Goal: Information Seeking & Learning: Learn about a topic

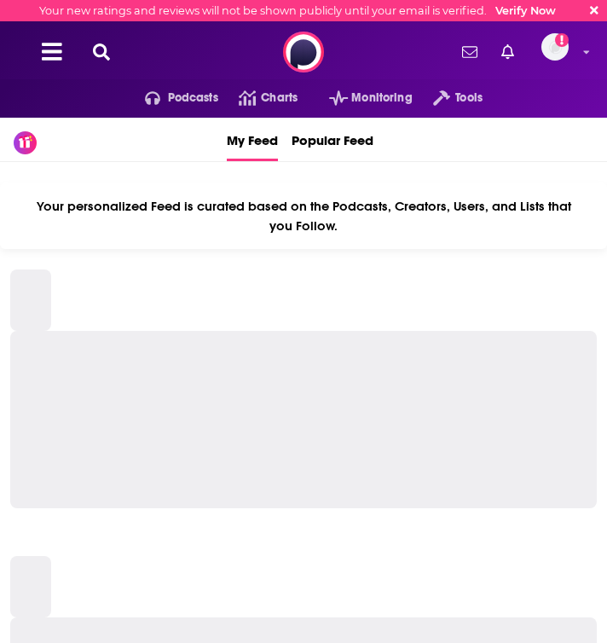
click at [104, 51] on icon at bounding box center [101, 51] width 17 height 17
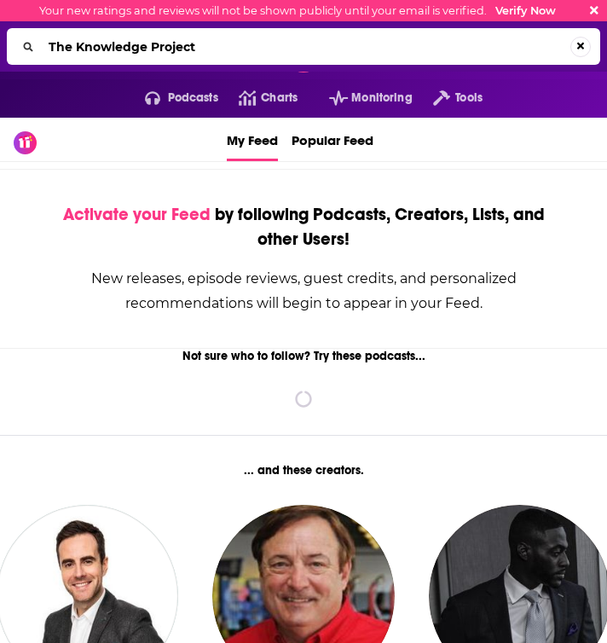
type input "The Knowledge Project"
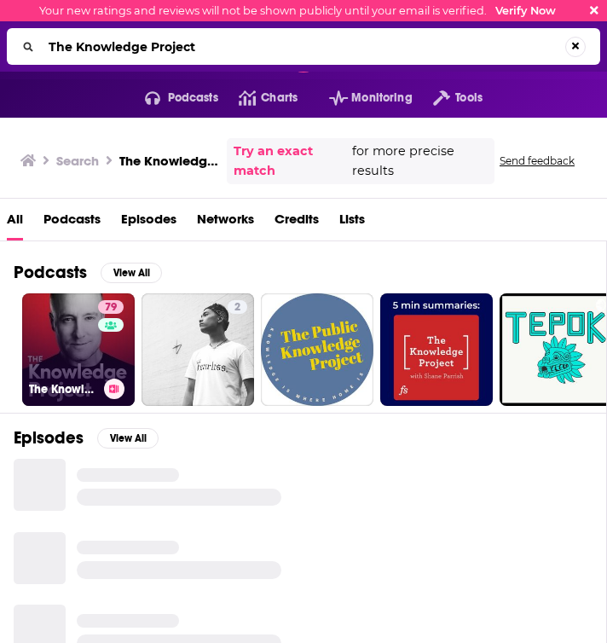
click at [70, 343] on link "79 The Knowledge Project with [PERSON_NAME]" at bounding box center [78, 349] width 113 height 113
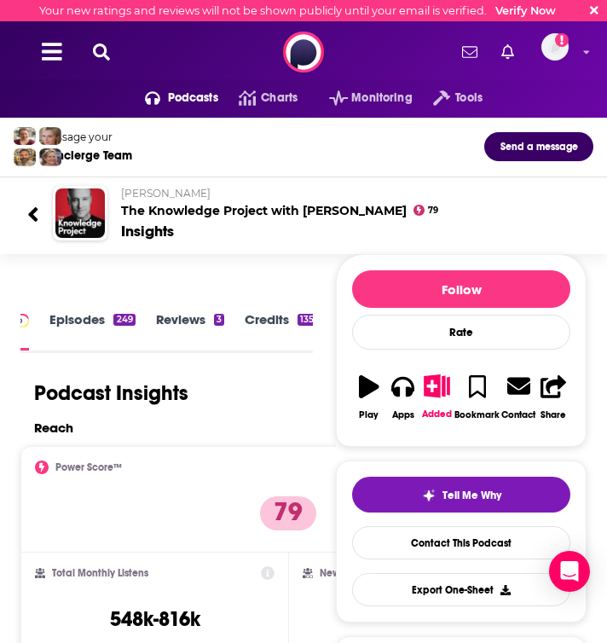
click at [85, 321] on link "Episodes 249" at bounding box center [91, 330] width 85 height 39
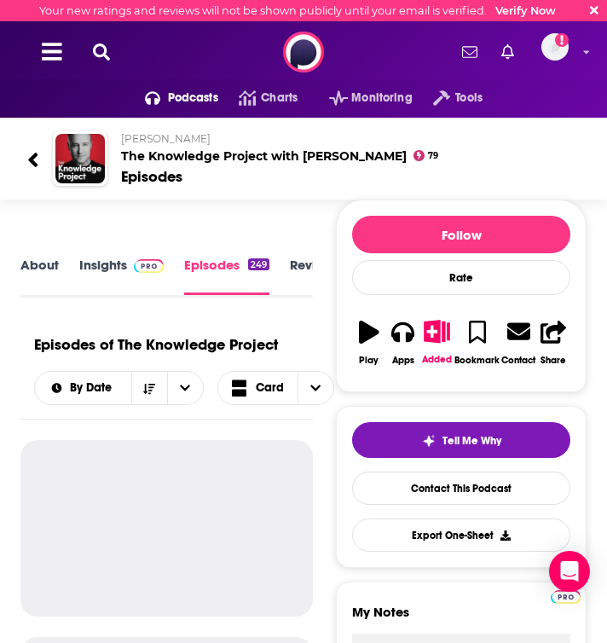
click at [38, 258] on link "About" at bounding box center [39, 276] width 38 height 38
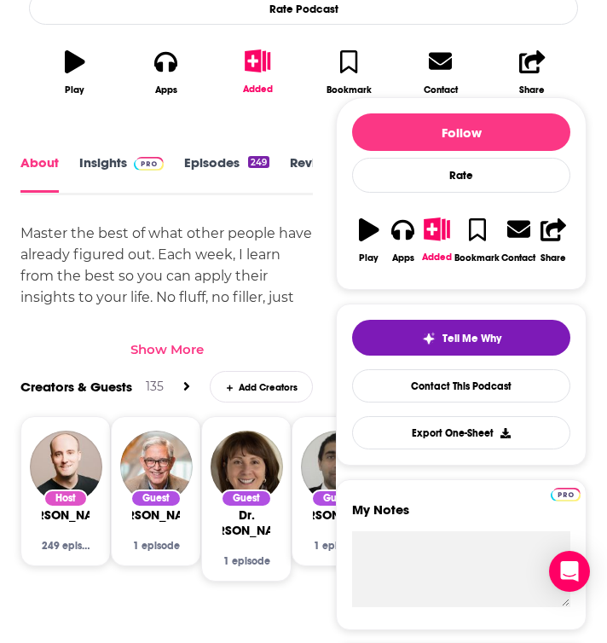
scroll to position [581, 0]
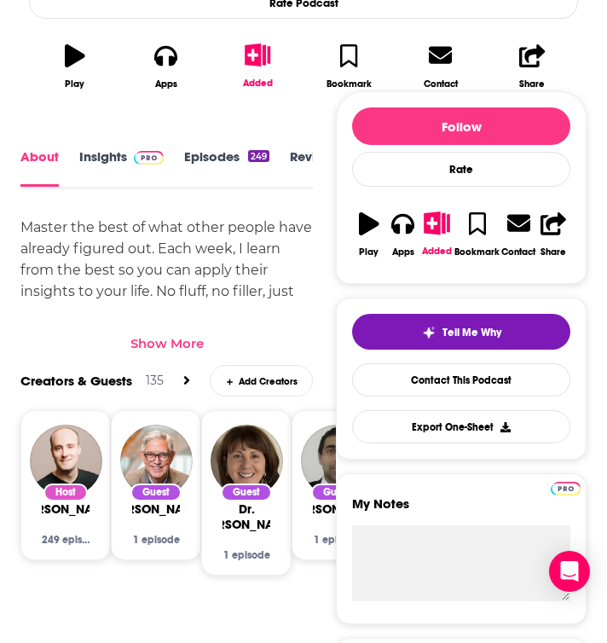
click at [172, 351] on div "Show More" at bounding box center [166, 343] width 73 height 16
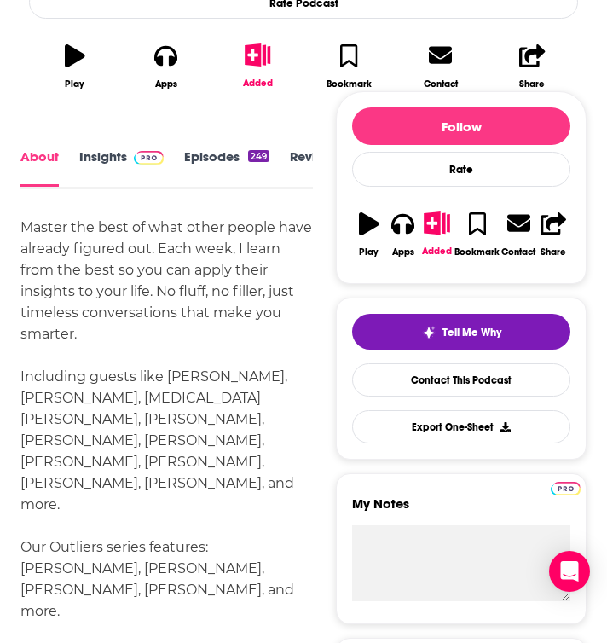
click at [111, 187] on link "Insights" at bounding box center [121, 167] width 84 height 38
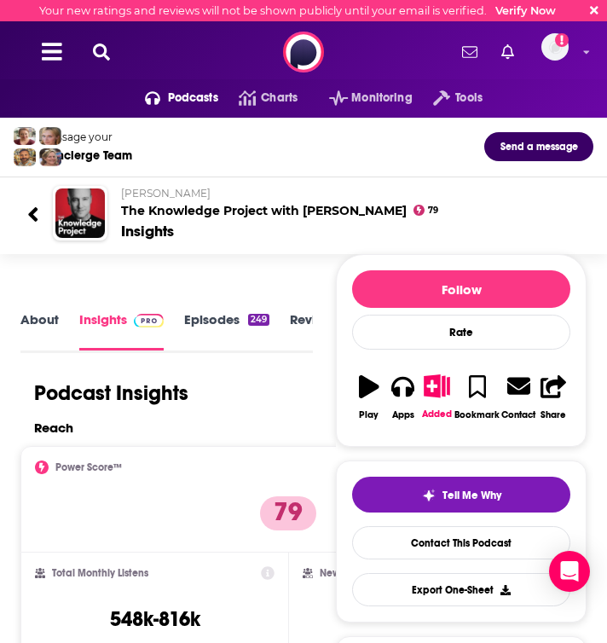
click at [43, 338] on link "About" at bounding box center [39, 330] width 38 height 39
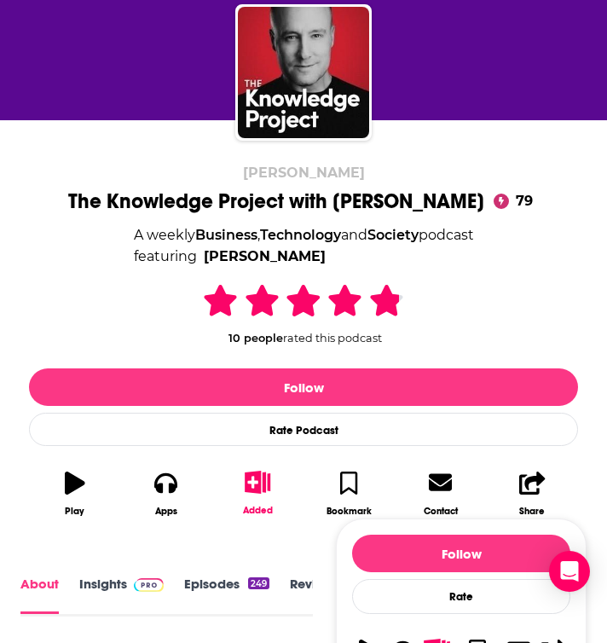
scroll to position [506, 0]
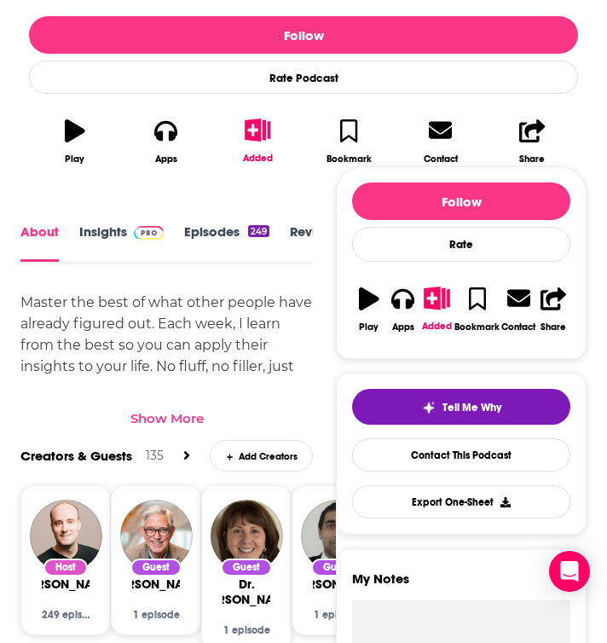
click at [108, 234] on link "Insights" at bounding box center [121, 242] width 84 height 38
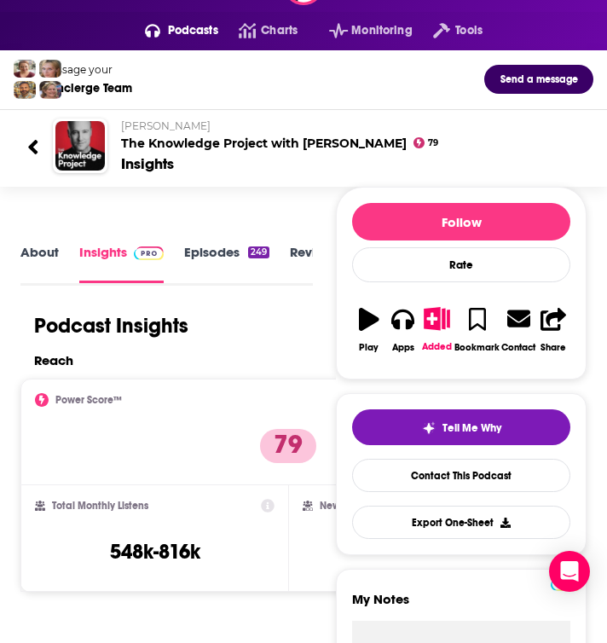
scroll to position [279, 0]
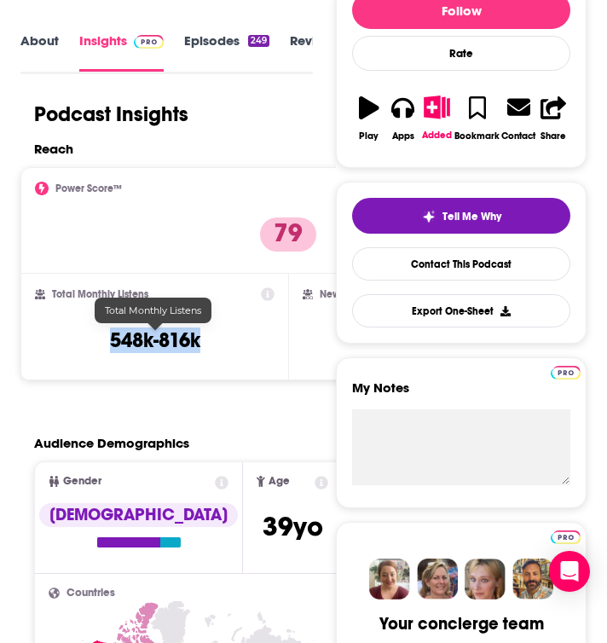
drag, startPoint x: 218, startPoint y: 344, endPoint x: 111, endPoint y: 342, distance: 107.4
click at [111, 342] on div "Total Monthly Listens 548k-816k" at bounding box center [155, 326] width 240 height 78
copy h3 "548k-816k"
click at [218, 55] on link "Episodes 249" at bounding box center [226, 51] width 85 height 39
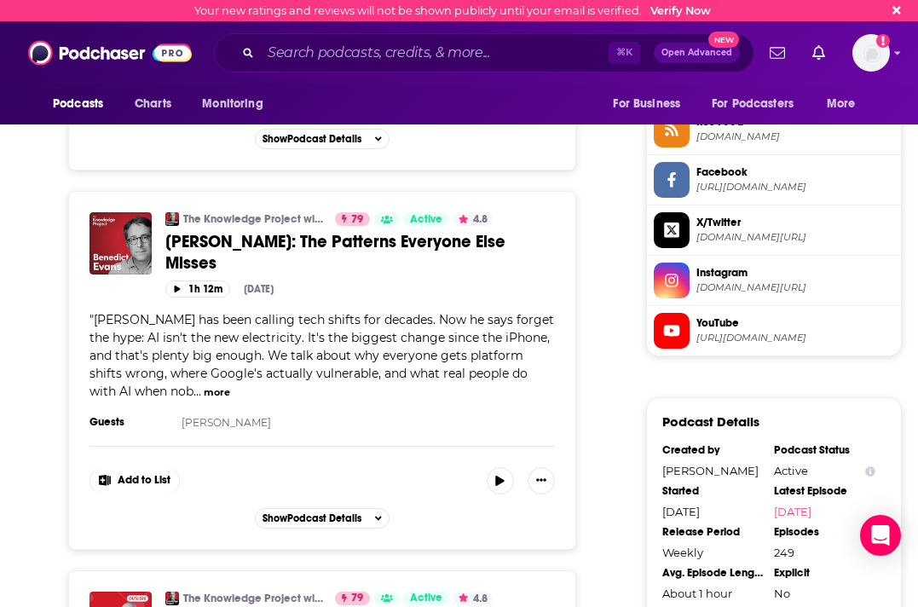
scroll to position [1392, 0]
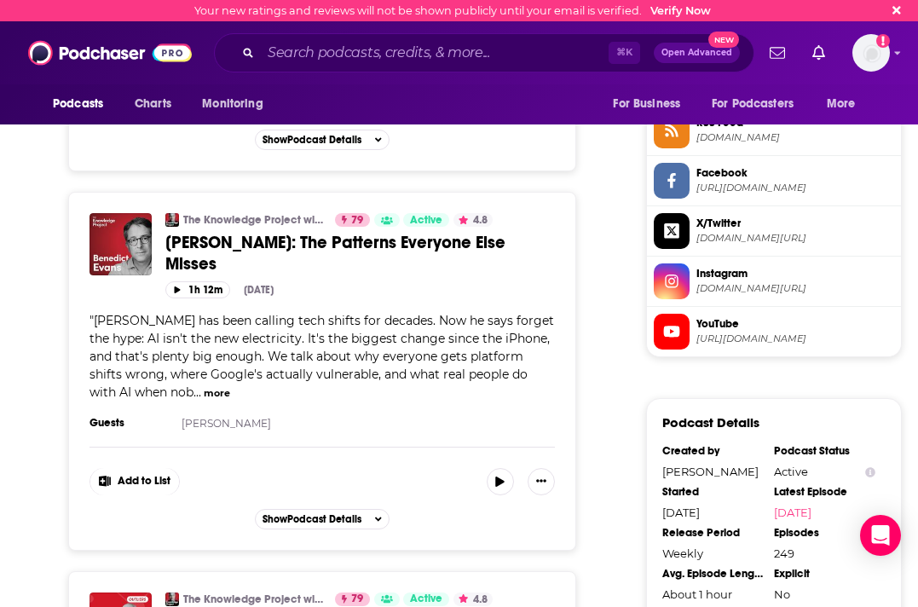
click at [212, 386] on button "more" at bounding box center [217, 393] width 26 height 14
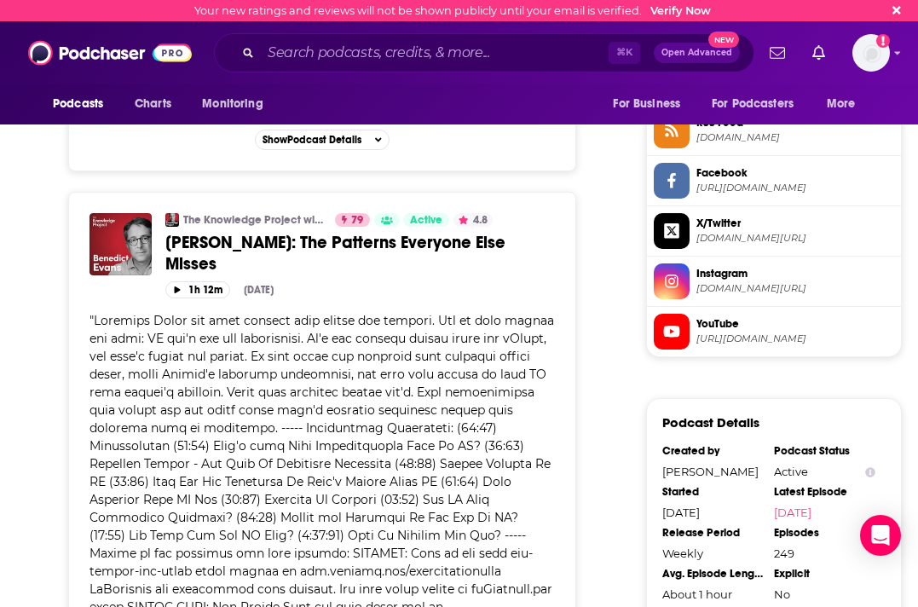
click at [131, 314] on span at bounding box center [322, 535] width 465 height 445
drag, startPoint x: 97, startPoint y: 305, endPoint x: 184, endPoint y: 309, distance: 87.0
click at [184, 313] on span at bounding box center [322, 535] width 465 height 445
copy span "[PERSON_NAME]"
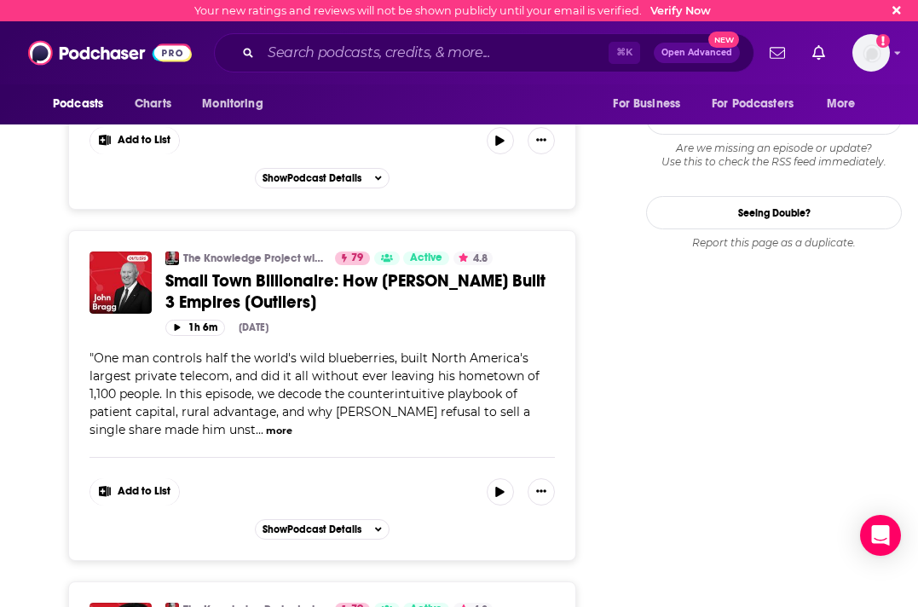
scroll to position [2112, 0]
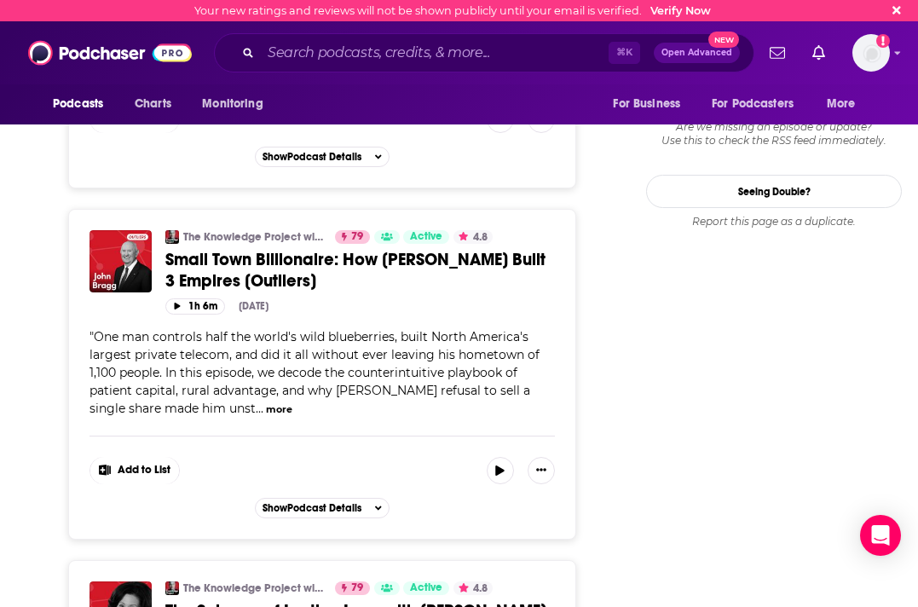
click at [290, 377] on span "One man controls half the world's wild blueberries, built North America's large…" at bounding box center [315, 372] width 450 height 87
click at [266, 402] on button "more" at bounding box center [279, 409] width 26 height 14
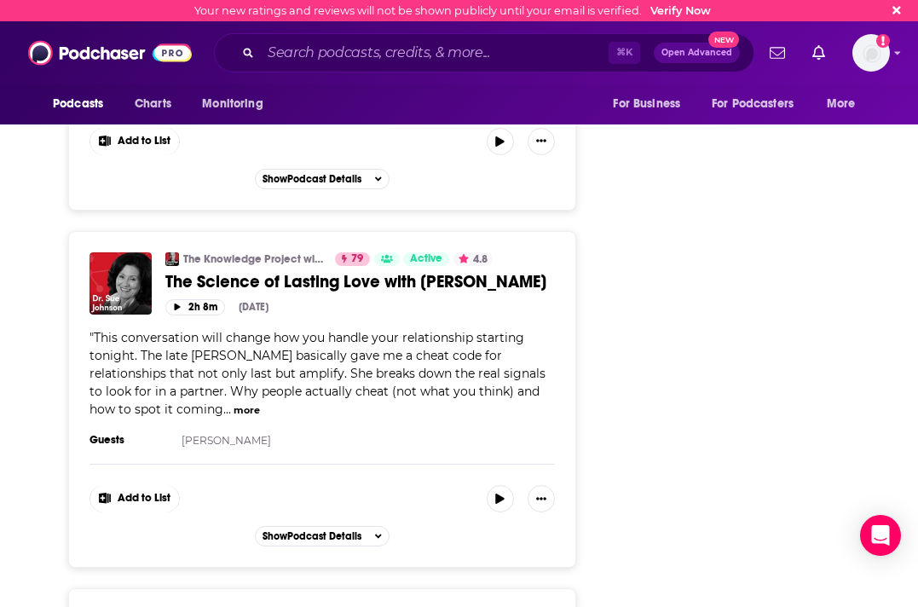
scroll to position [2675, 0]
click at [244, 402] on button "more" at bounding box center [247, 409] width 26 height 14
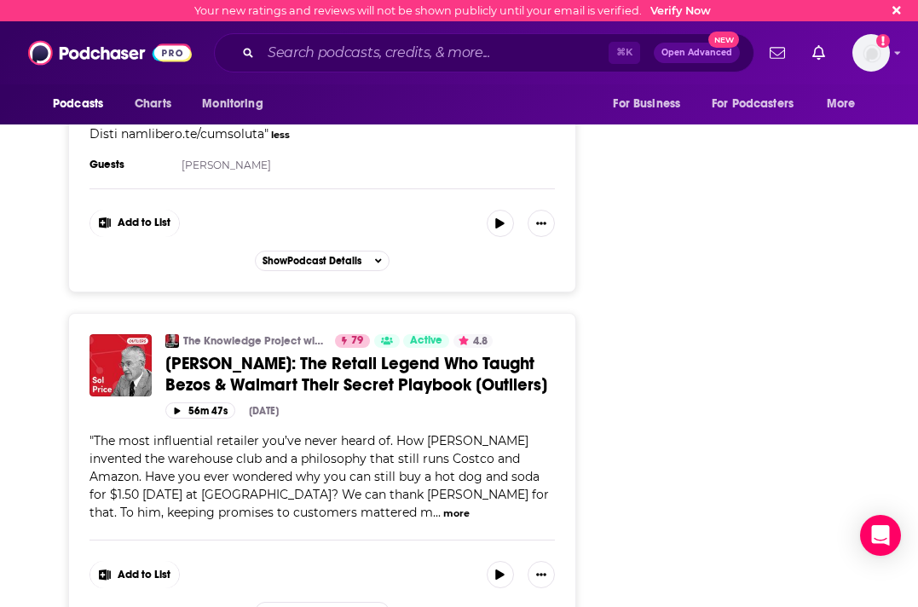
scroll to position [3353, 0]
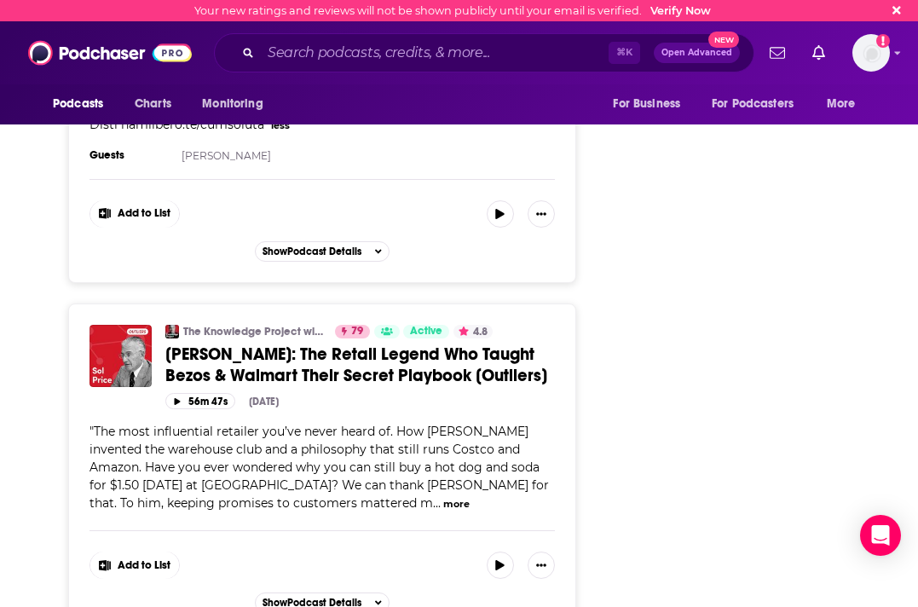
click at [443, 497] on button "more" at bounding box center [456, 504] width 26 height 14
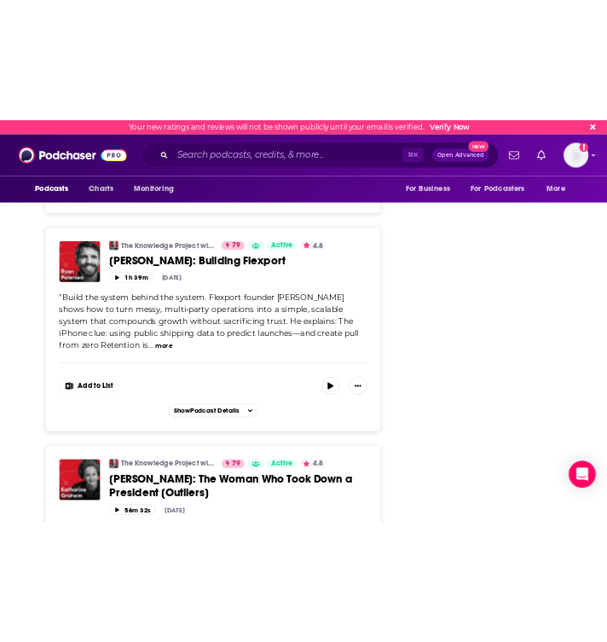
scroll to position [4279, 0]
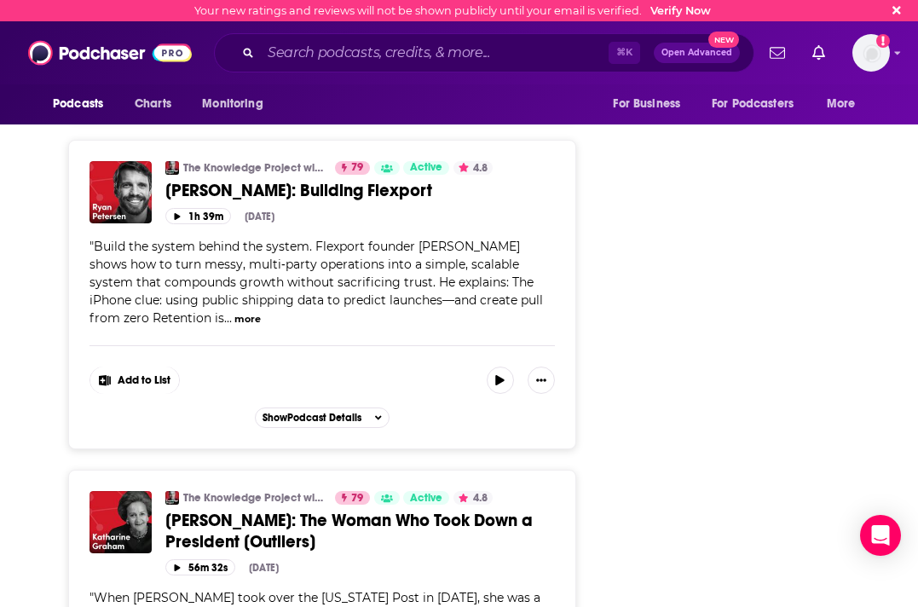
click at [234, 312] on button "more" at bounding box center [247, 319] width 26 height 14
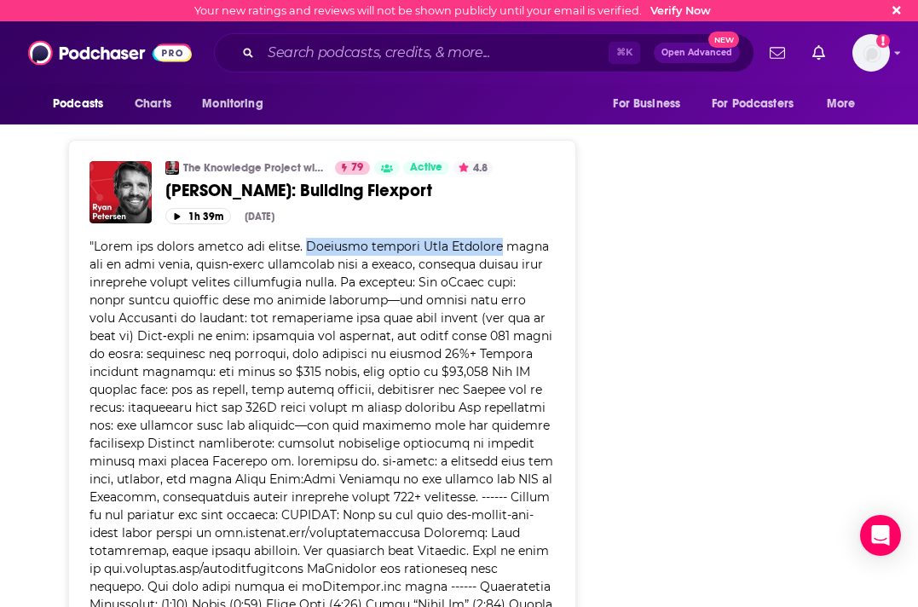
drag, startPoint x: 315, startPoint y: 200, endPoint x: 505, endPoint y: 194, distance: 190.2
click at [505, 239] on span at bounding box center [322, 595] width 464 height 713
copy span "Flexport founder [PERSON_NAME]"
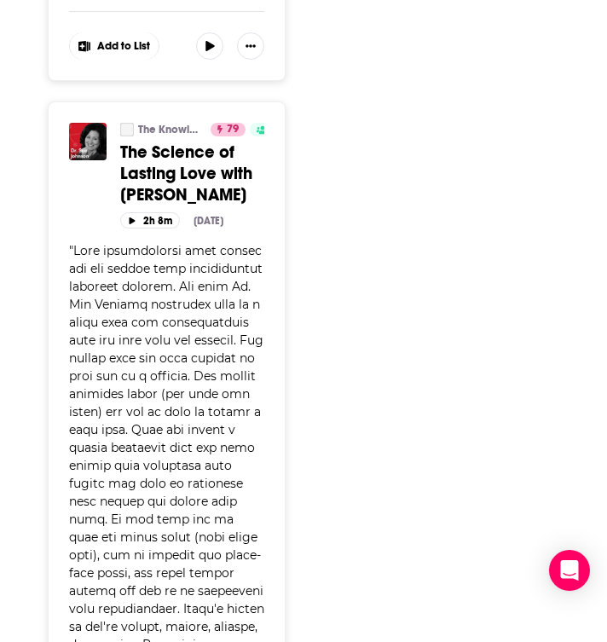
scroll to position [0, 0]
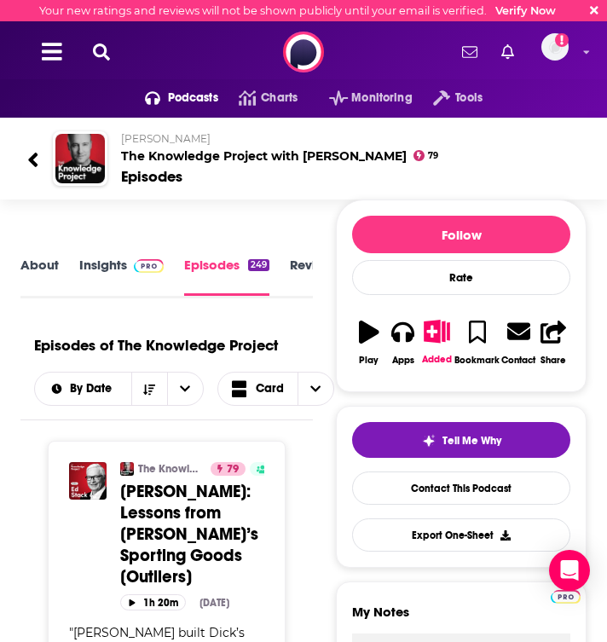
click at [107, 54] on icon at bounding box center [101, 51] width 17 height 17
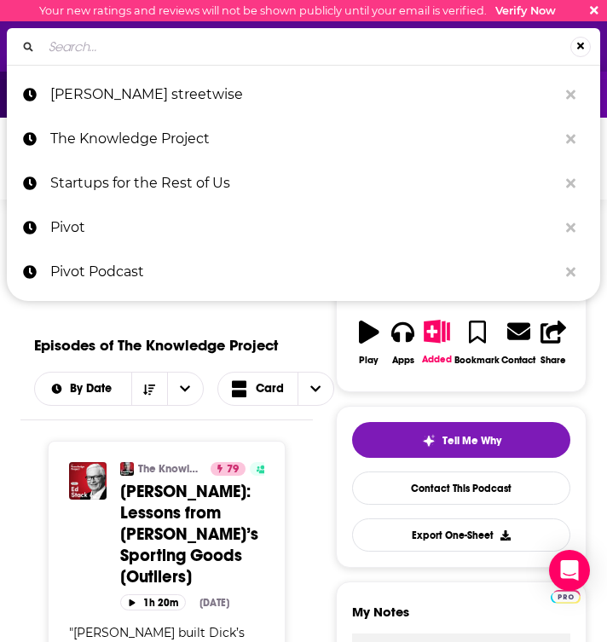
type input "The Most Interesting Thing In AI"
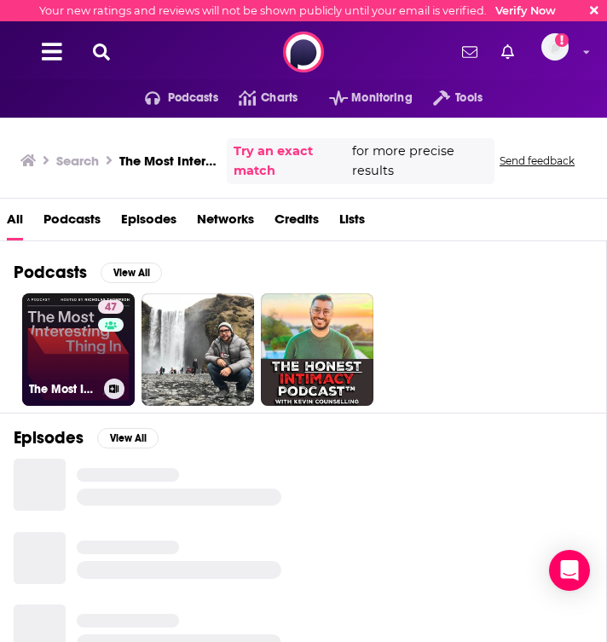
click at [98, 367] on div "47" at bounding box center [113, 339] width 30 height 78
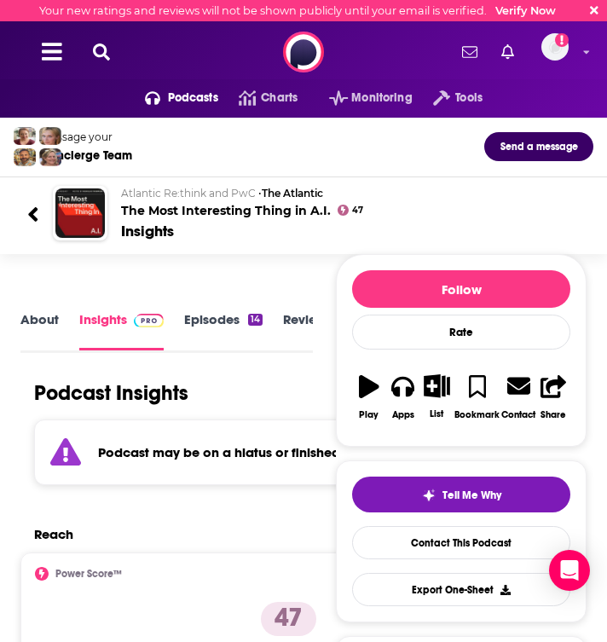
scroll to position [124, 0]
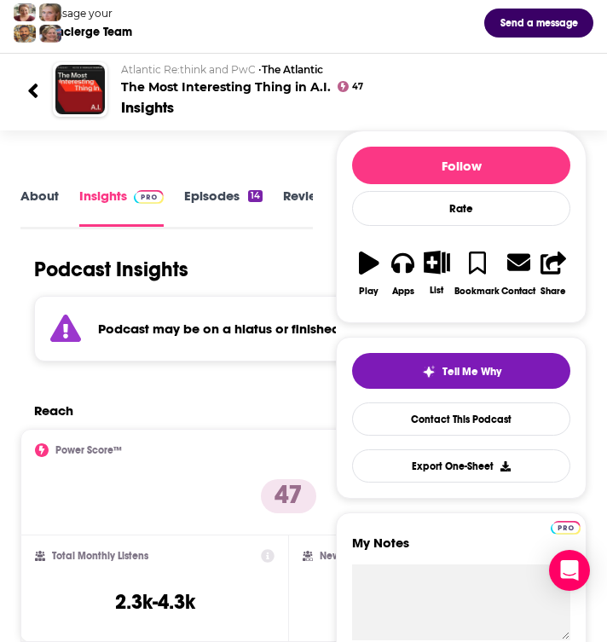
click at [204, 211] on link "Episodes 14" at bounding box center [223, 207] width 78 height 38
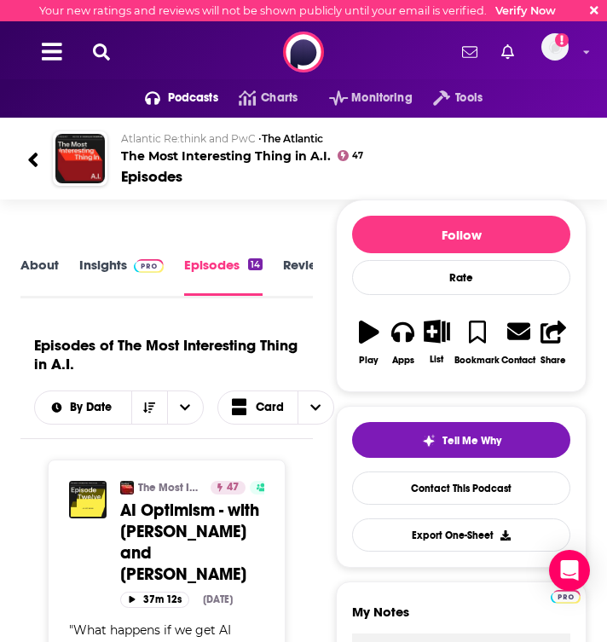
click at [90, 267] on link "Insights" at bounding box center [121, 276] width 84 height 38
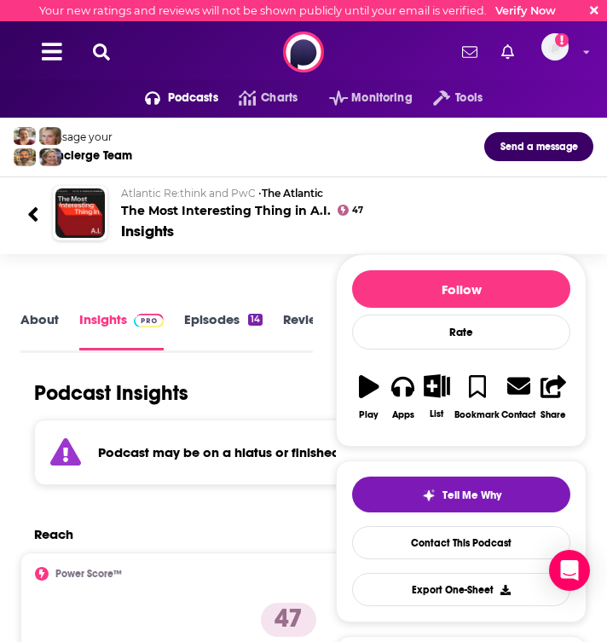
click at [106, 64] on div "Podcasts Charts Monitoring Tools For Business For Podcasters More Email not ver…" at bounding box center [303, 51] width 607 height 61
click at [100, 56] on icon at bounding box center [101, 51] width 17 height 17
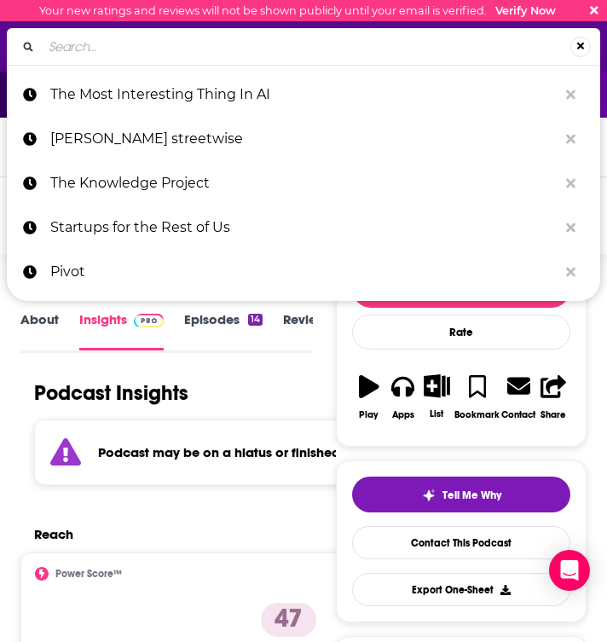
type input "Shell Game"
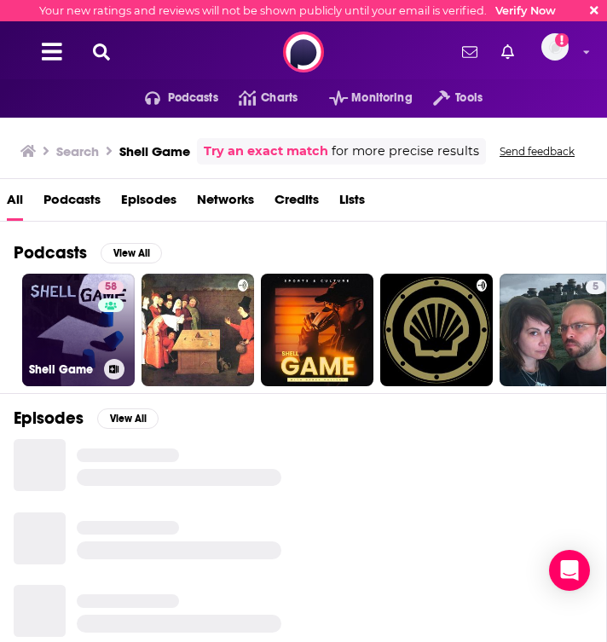
click at [61, 327] on link "58 Shell Game" at bounding box center [78, 330] width 113 height 113
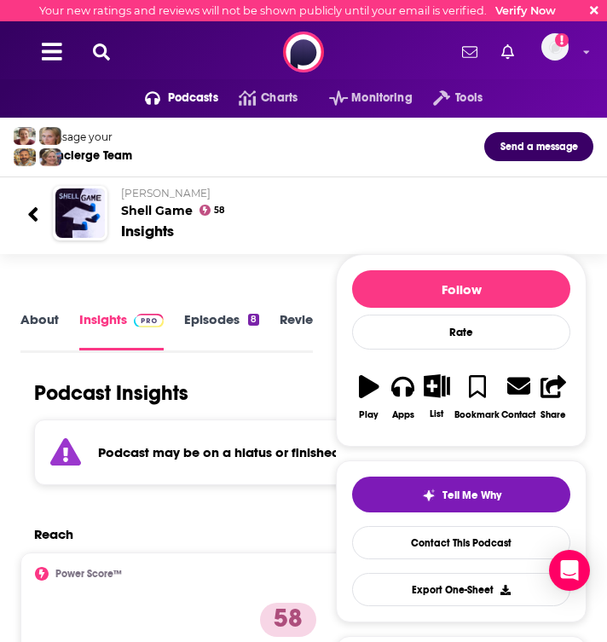
click at [205, 335] on link "Episodes 8" at bounding box center [221, 330] width 75 height 38
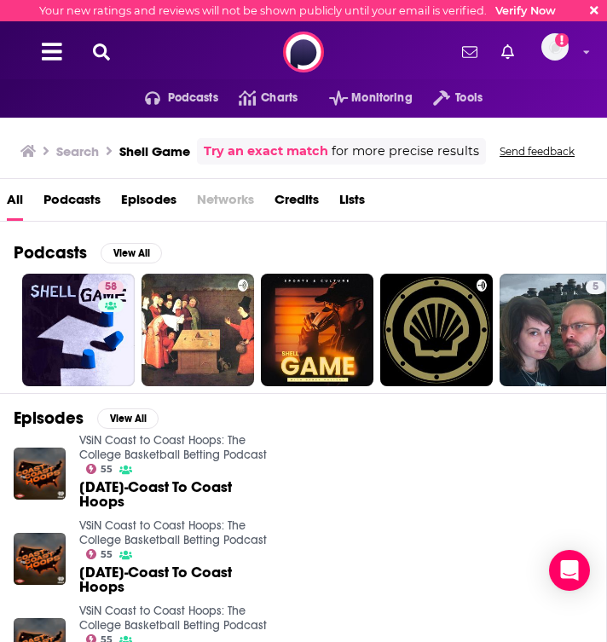
click at [102, 49] on icon at bounding box center [101, 51] width 17 height 17
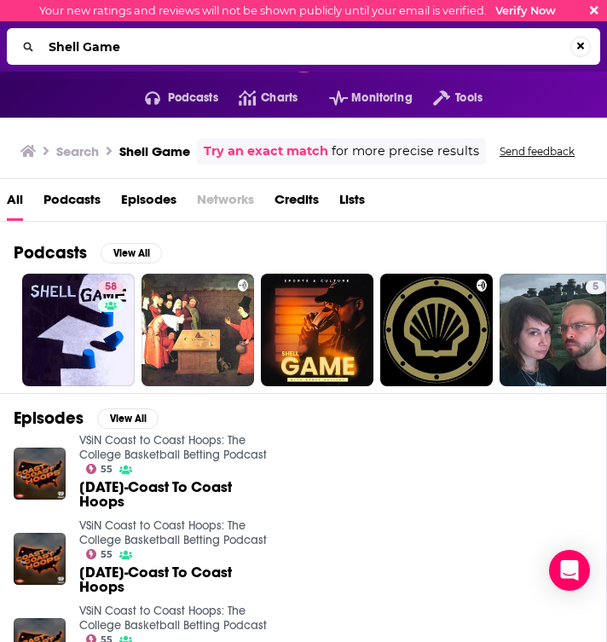
drag, startPoint x: 141, startPoint y: 46, endPoint x: -87, endPoint y: 46, distance: 227.6
click at [0, 46] on html "Podcasts Features Solutions Account Company Resources Say Hello </> Developer A…" at bounding box center [303, 321] width 607 height 642
drag, startPoint x: 135, startPoint y: 44, endPoint x: 40, endPoint y: 43, distance: 94.6
click at [40, 43] on div "Shell Game" at bounding box center [303, 46] width 593 height 37
type input "CRAFTED."
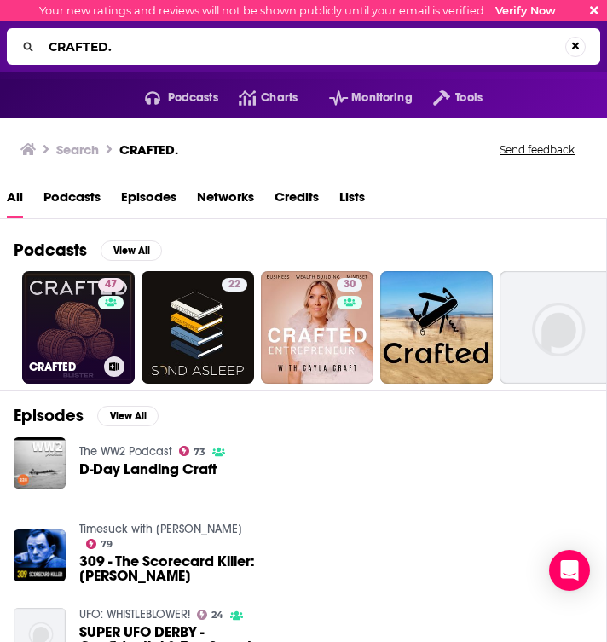
click at [67, 305] on link "47 CRAFTED" at bounding box center [78, 327] width 113 height 113
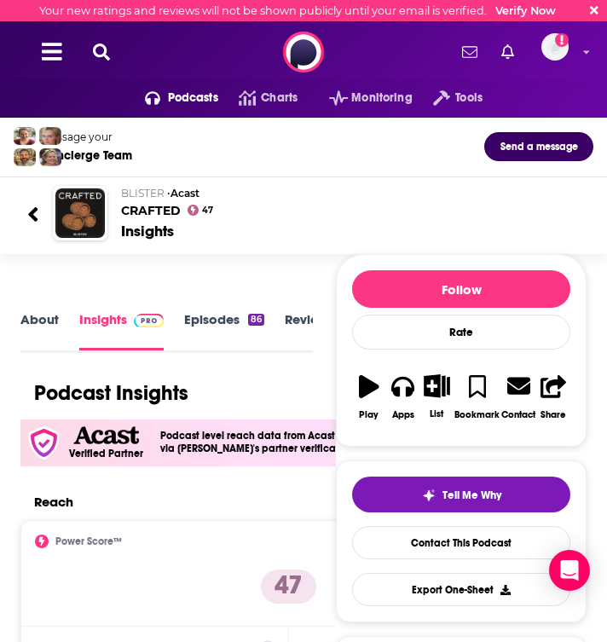
click at [48, 324] on link "About" at bounding box center [39, 330] width 38 height 38
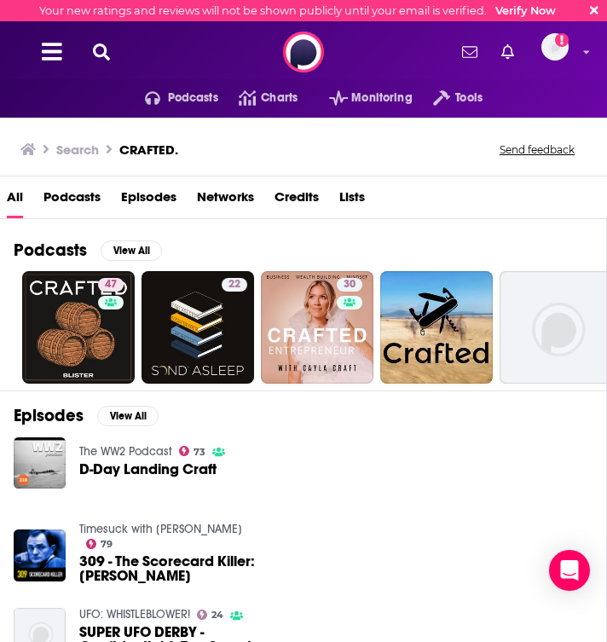
click at [100, 49] on icon at bounding box center [101, 51] width 17 height 17
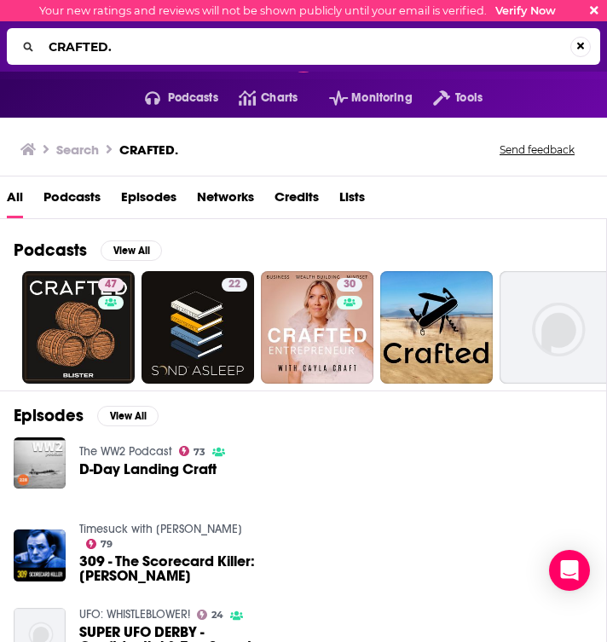
drag, startPoint x: 146, startPoint y: 47, endPoint x: 20, endPoint y: 47, distance: 125.3
click at [26, 47] on div "CRAFTED." at bounding box center [303, 46] width 593 height 37
drag, startPoint x: 189, startPoint y: 37, endPoint x: -52, endPoint y: 37, distance: 241.2
click at [0, 37] on html "Podcasts Features Solutions Account Company Resources Say Hello </> Developer A…" at bounding box center [303, 321] width 607 height 642
paste input "Leading The Shift"
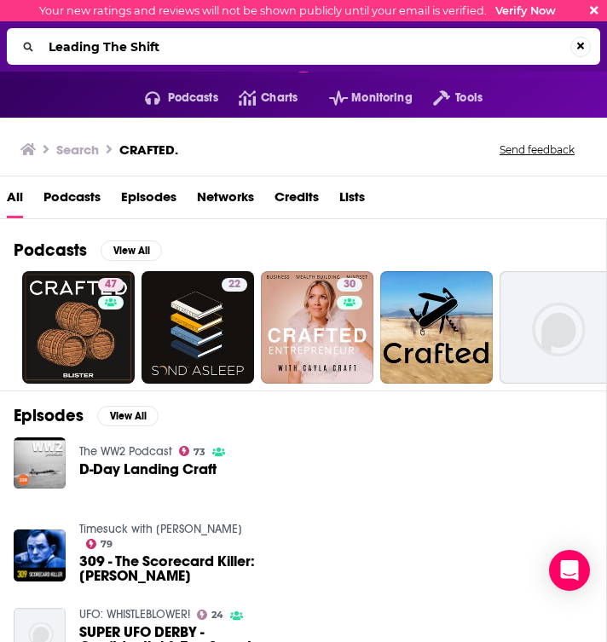
type input "Leading The Shift"
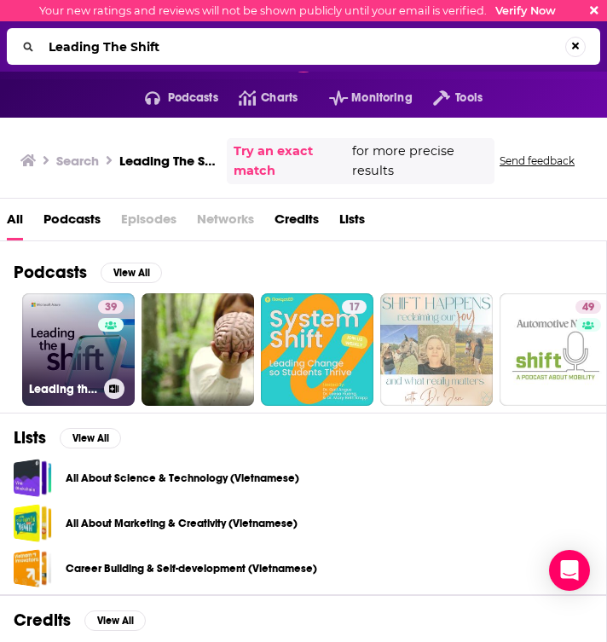
click at [70, 366] on link "39 Leading the Shift: AI innovation talks with Microsoft Azure" at bounding box center [78, 349] width 113 height 113
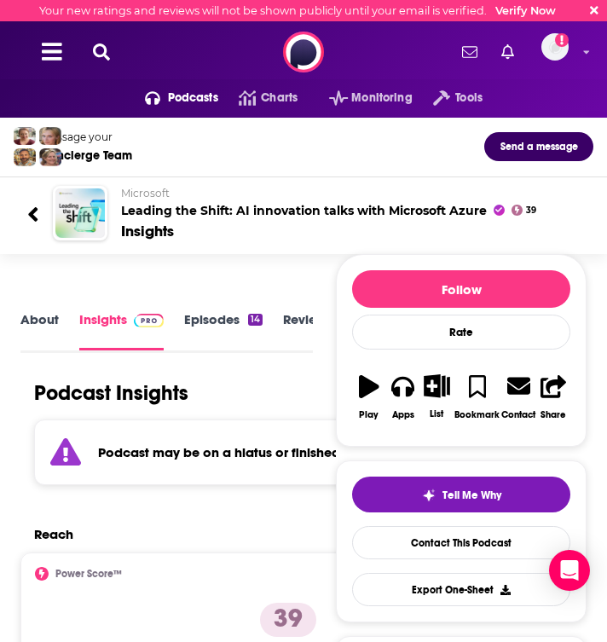
click at [43, 331] on link "About" at bounding box center [39, 330] width 38 height 38
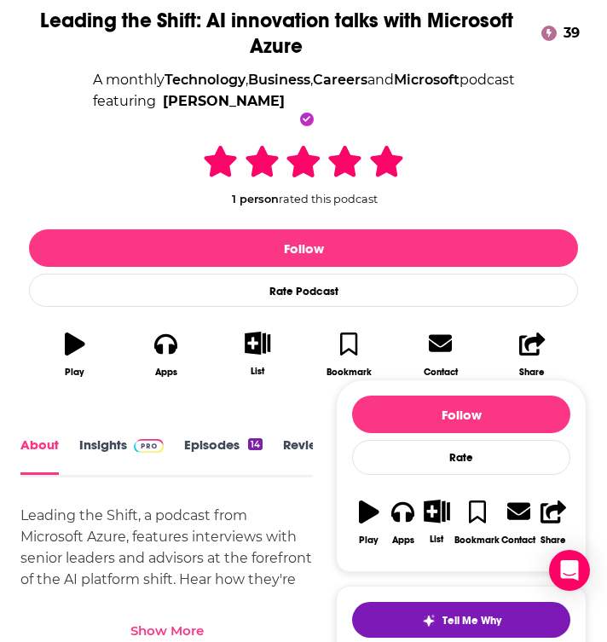
scroll to position [524, 0]
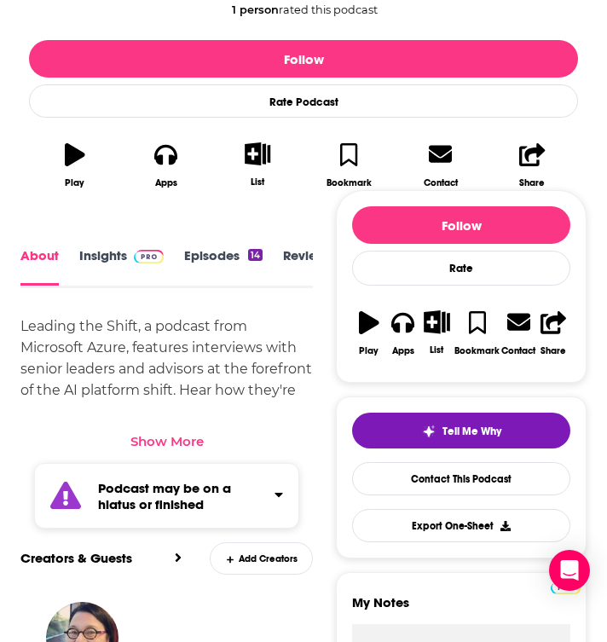
click at [109, 255] on link "Insights" at bounding box center [121, 266] width 84 height 38
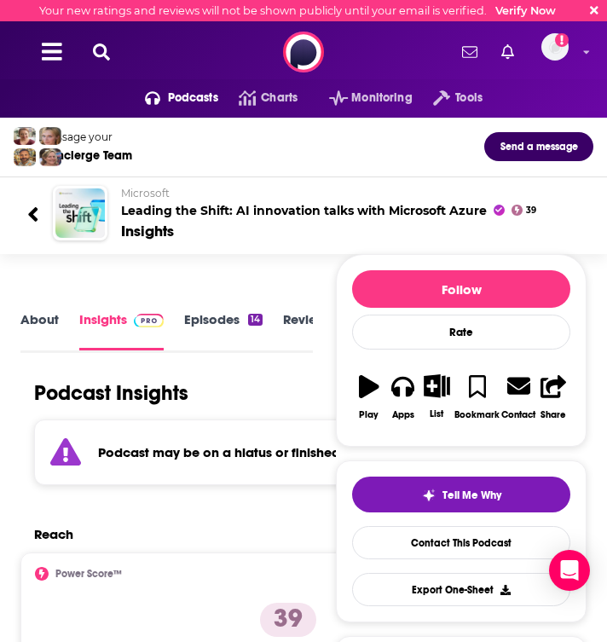
click at [211, 320] on link "Episodes 14" at bounding box center [223, 330] width 78 height 38
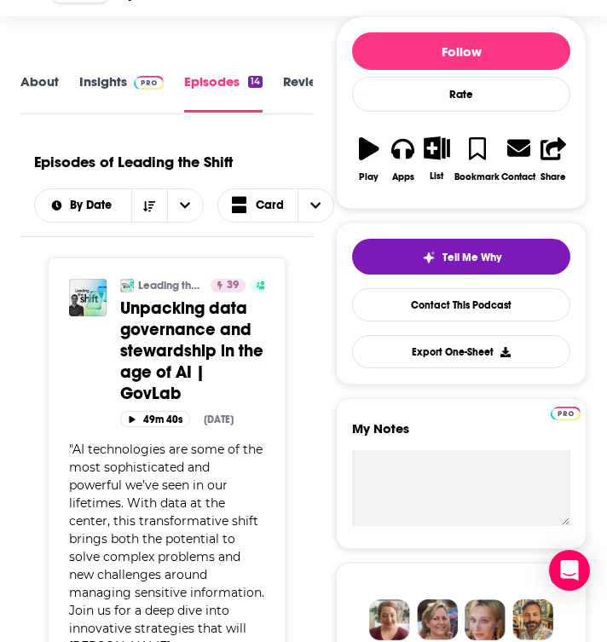
scroll to position [329, 0]
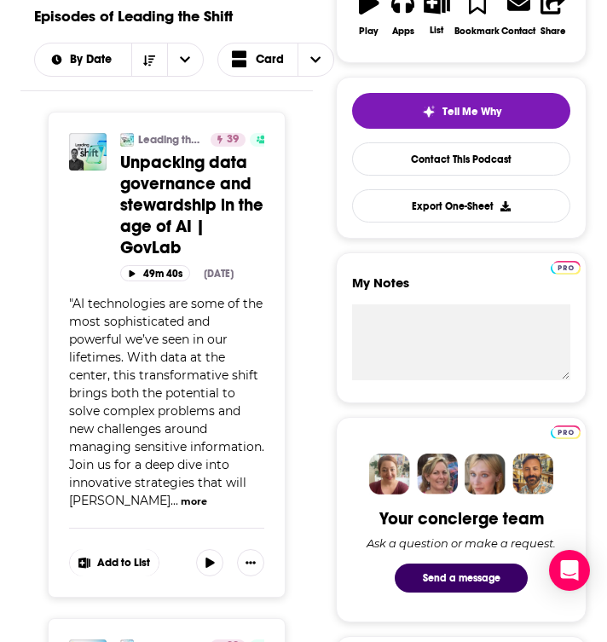
click at [181, 508] on button "more" at bounding box center [194, 501] width 26 height 14
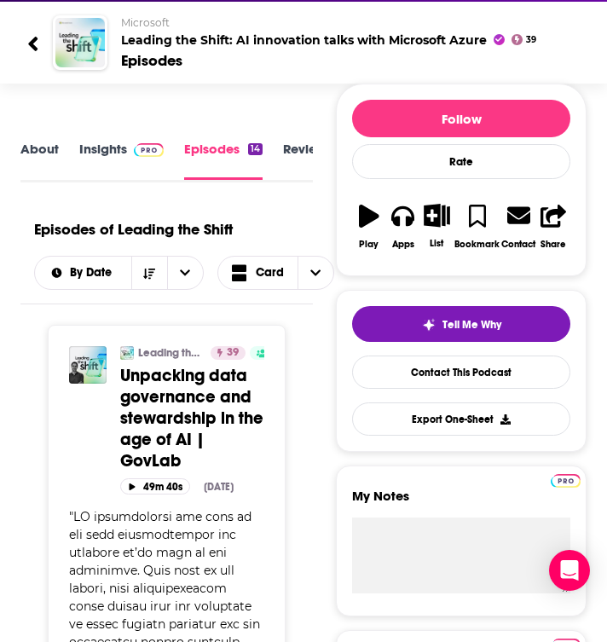
scroll to position [0, 0]
